Goal: Task Accomplishment & Management: Use online tool/utility

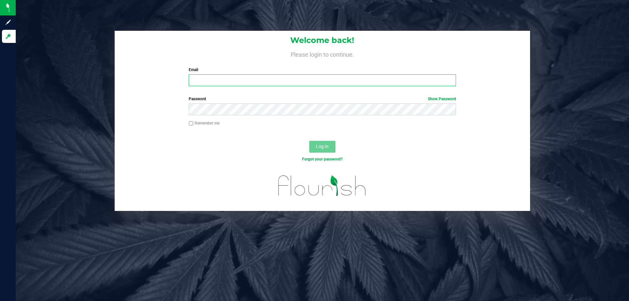
click at [210, 83] on input "Email" at bounding box center [322, 80] width 267 height 12
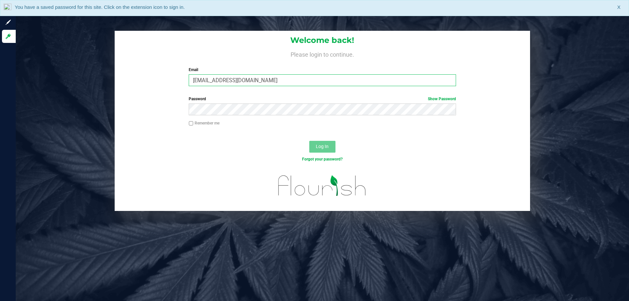
type input "[EMAIL_ADDRESS][DOMAIN_NAME]"
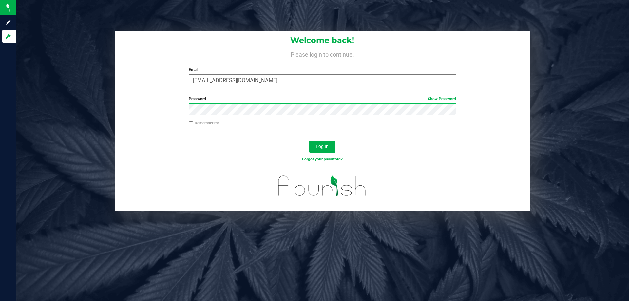
click at [309, 141] on button "Log In" at bounding box center [322, 147] width 26 height 12
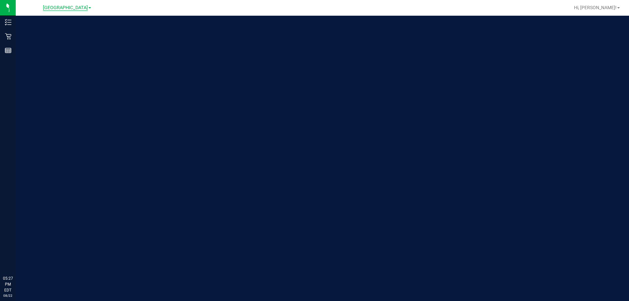
click at [76, 9] on span "[GEOGRAPHIC_DATA]" at bounding box center [65, 8] width 45 height 6
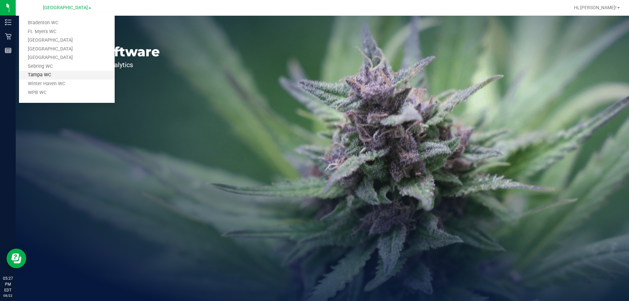
click at [57, 71] on link "Tampa WC" at bounding box center [67, 75] width 96 height 9
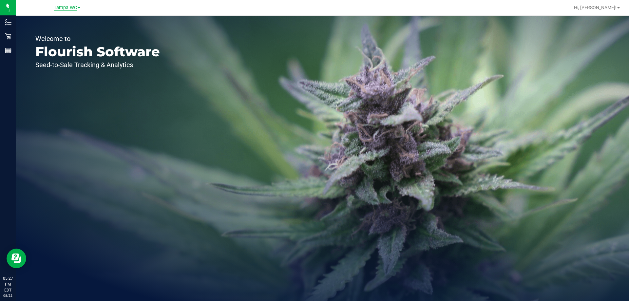
click at [72, 9] on span "Tampa WC" at bounding box center [65, 8] width 23 height 6
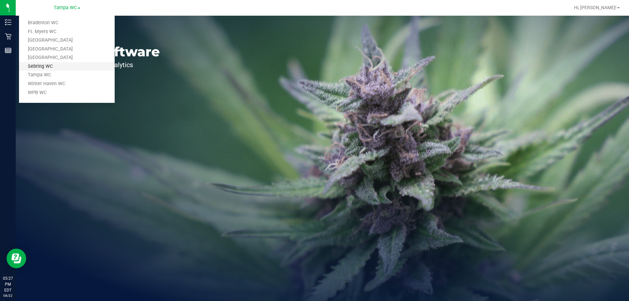
click at [50, 67] on link "Sebring WC" at bounding box center [67, 66] width 96 height 9
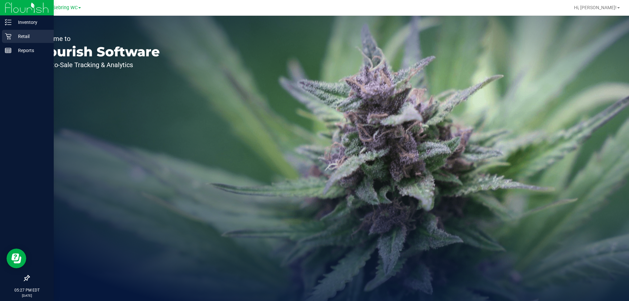
click at [12, 36] on p "Retail" at bounding box center [30, 36] width 39 height 8
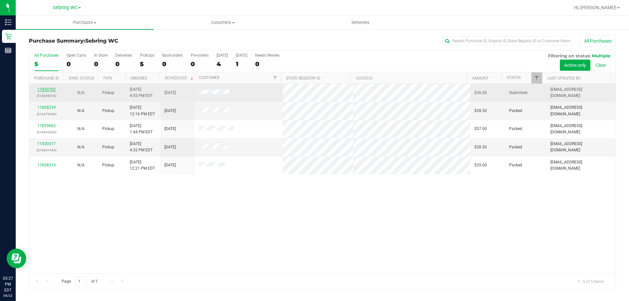
click at [47, 90] on link "11830762" at bounding box center [46, 89] width 18 height 5
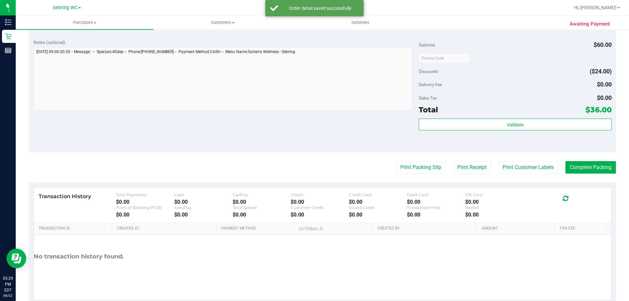
scroll to position [256, 0]
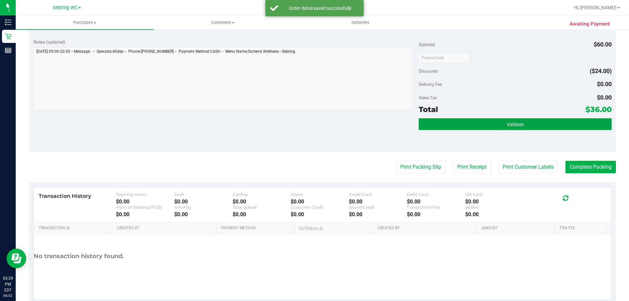
drag, startPoint x: 509, startPoint y: 119, endPoint x: 355, endPoint y: 156, distance: 158.0
click at [509, 119] on button "Validate" at bounding box center [515, 124] width 193 height 12
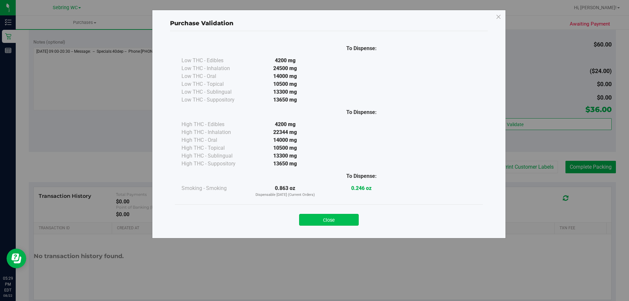
click at [353, 220] on button "Close" at bounding box center [329, 220] width 60 height 12
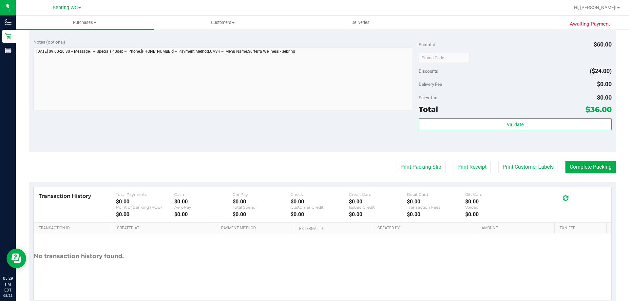
click at [427, 160] on purchase-details "Back Edit Purchase Cancel Purchase View Profile # 11830762 BioTrack ID: - Submi…" at bounding box center [322, 42] width 587 height 525
click at [425, 162] on button "Print Packing Slip" at bounding box center [420, 167] width 49 height 12
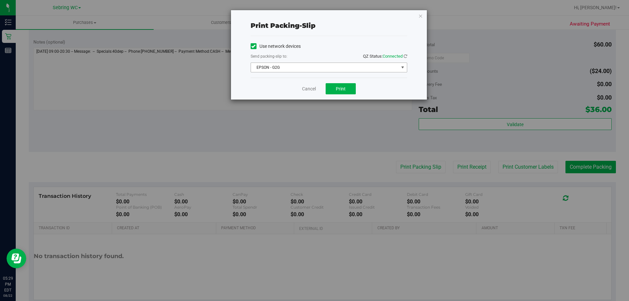
click at [331, 66] on span "EPSON - G2G" at bounding box center [325, 67] width 148 height 9
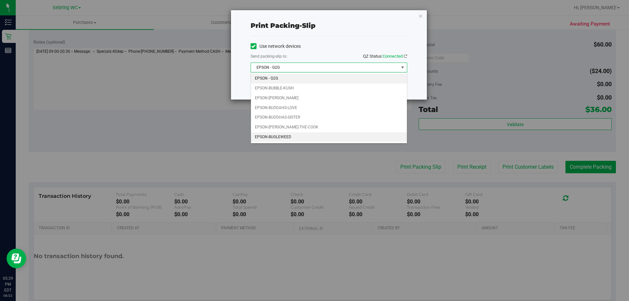
click at [293, 134] on li "EPSON-BUGLEWEED" at bounding box center [329, 137] width 156 height 10
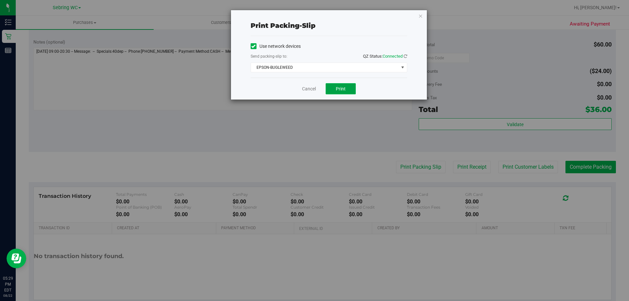
click at [344, 92] on button "Print" at bounding box center [341, 88] width 30 height 11
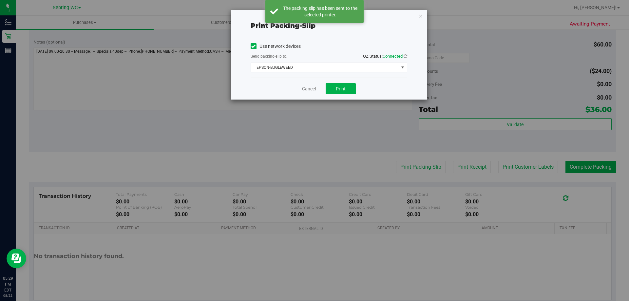
click at [304, 91] on link "Cancel" at bounding box center [309, 89] width 14 height 7
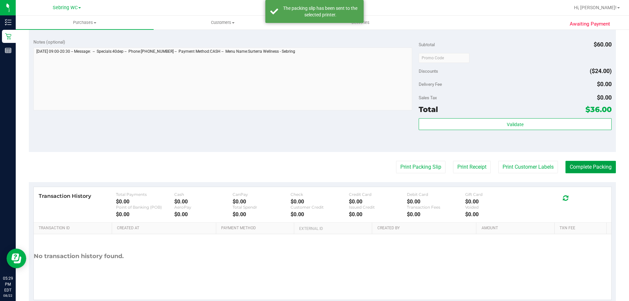
click at [590, 171] on button "Complete Packing" at bounding box center [590, 167] width 50 height 12
